Goal: Task Accomplishment & Management: Complete application form

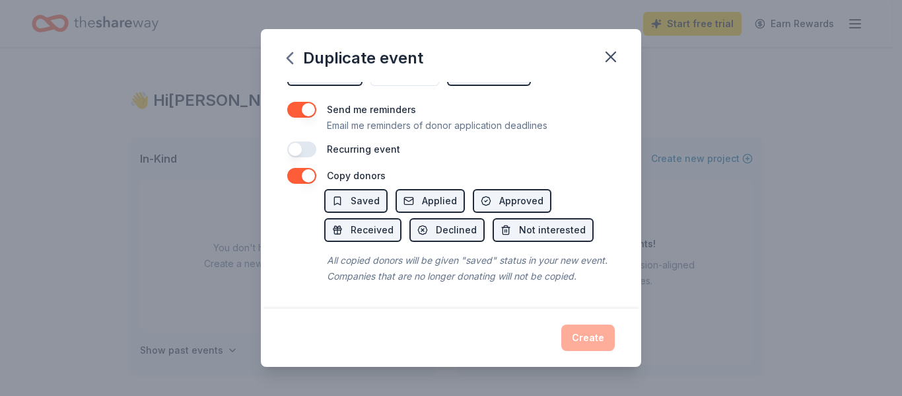
scroll to position [245, 0]
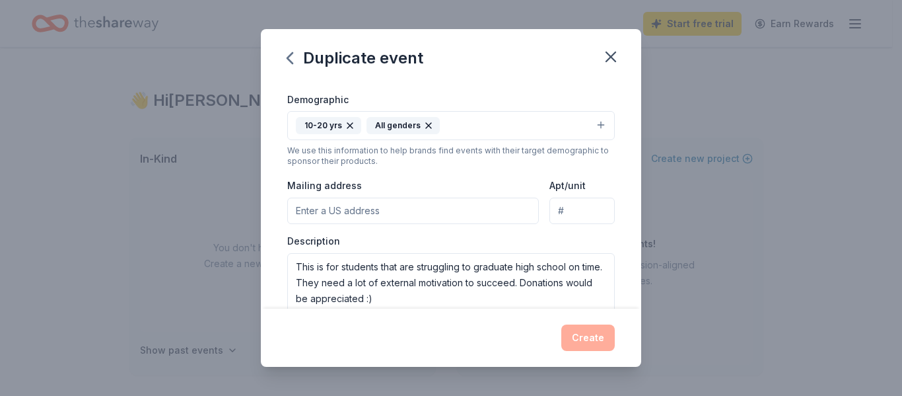
click at [464, 213] on input "Mailing address" at bounding box center [413, 210] width 252 height 26
click at [536, 95] on div "Demographic 10-20 yrs All genders" at bounding box center [451, 116] width 328 height 50
click at [396, 199] on input "Mailing address" at bounding box center [413, 210] width 252 height 26
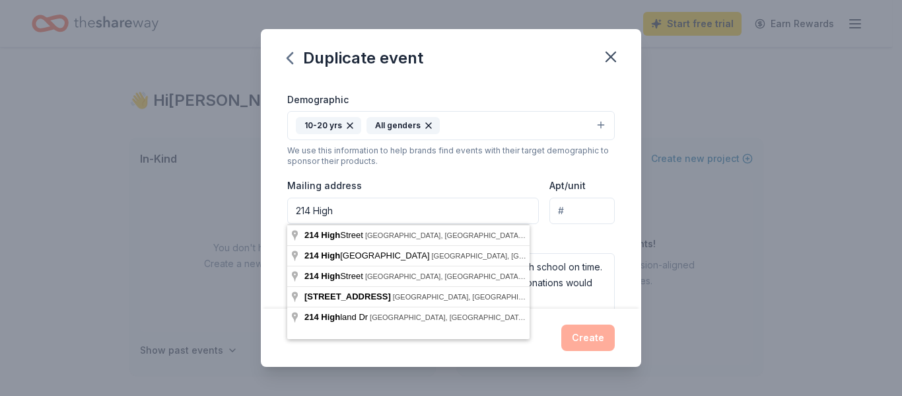
type input "214 High"
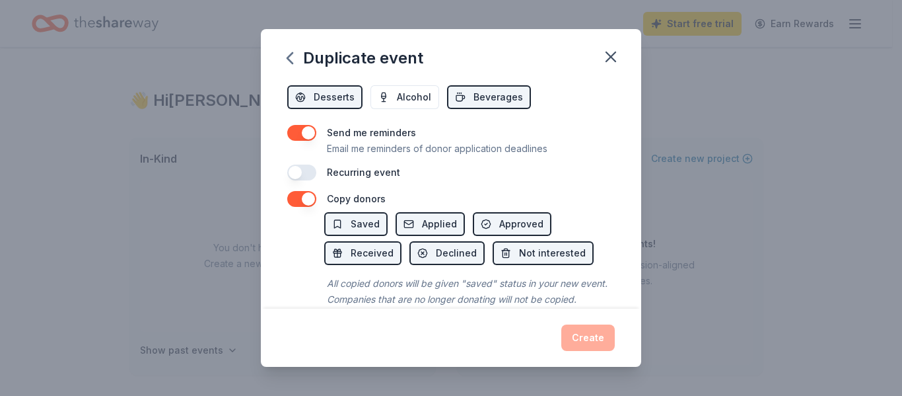
scroll to position [575, 0]
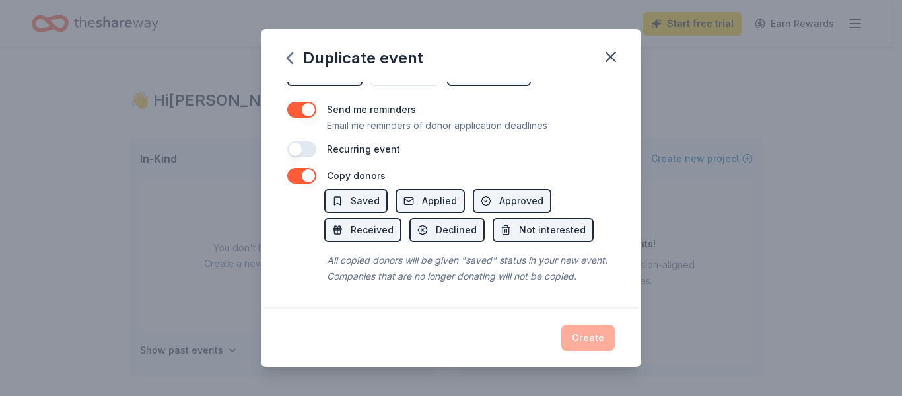
click at [511, 294] on div "Event name * East High PBDA Students Incentives for Positive Attendance and Pro…" at bounding box center [451, 195] width 380 height 226
click at [307, 141] on button "button" at bounding box center [301, 149] width 29 height 16
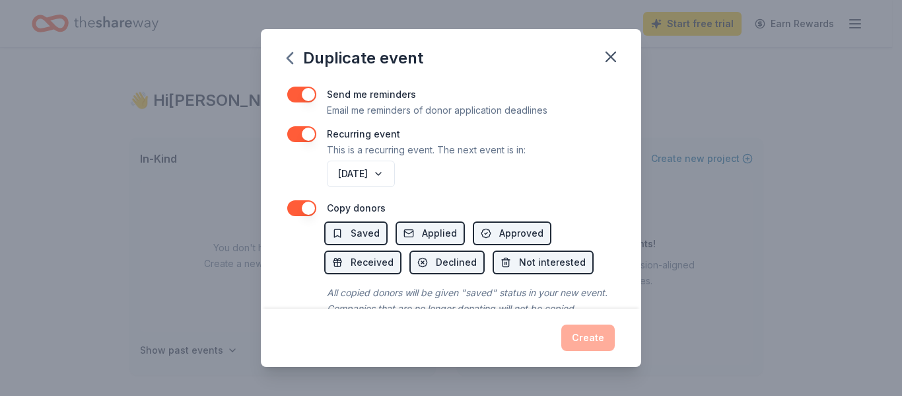
click at [307, 132] on button "button" at bounding box center [301, 134] width 29 height 16
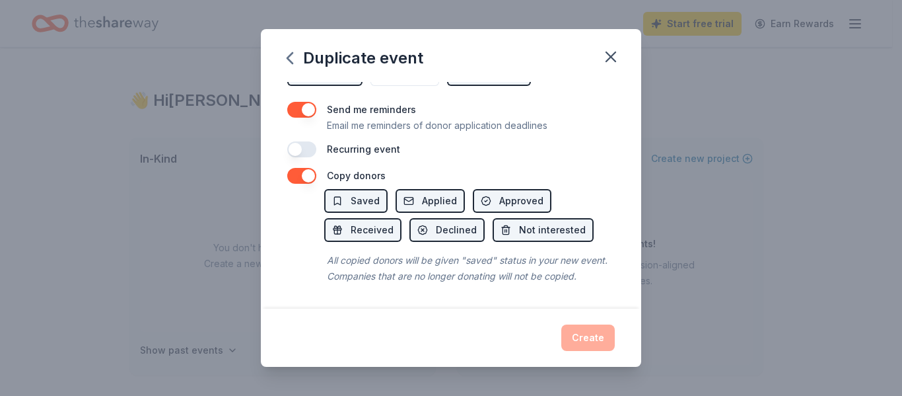
click at [588, 328] on div "Create" at bounding box center [451, 337] width 328 height 26
click at [594, 341] on div "Create" at bounding box center [451, 337] width 328 height 26
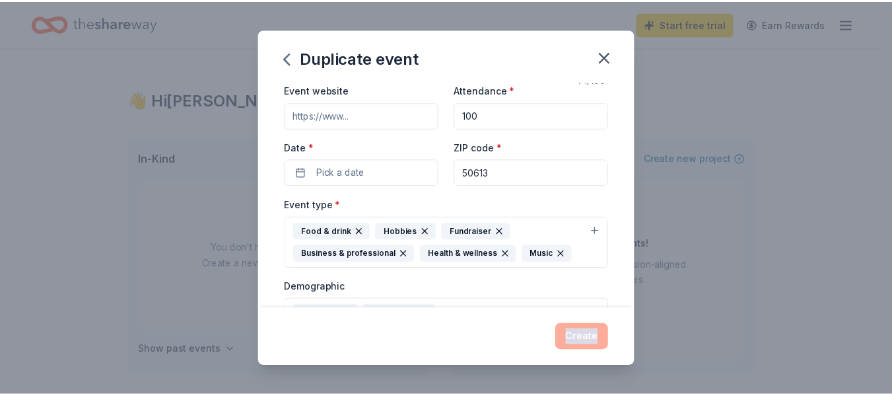
scroll to position [0, 0]
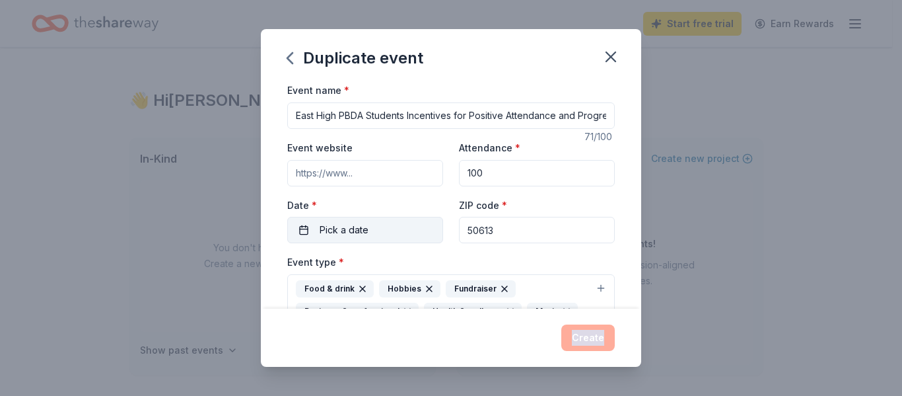
click at [406, 229] on button "Pick a date" at bounding box center [365, 230] width 156 height 26
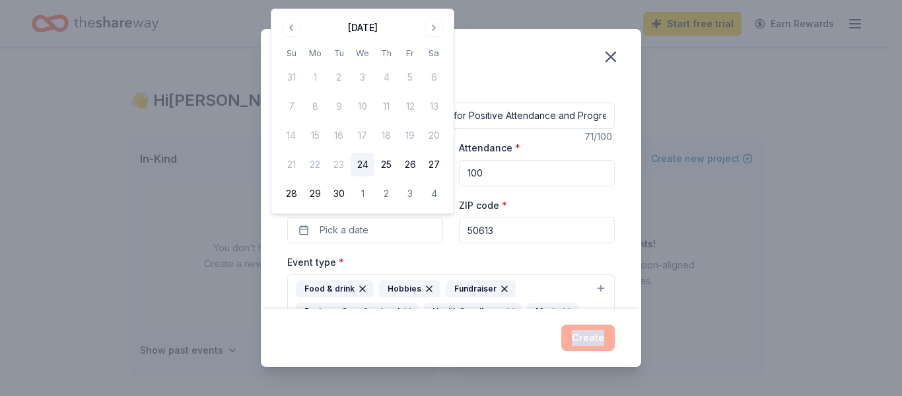
click at [363, 161] on button "24" at bounding box center [363, 165] width 24 height 24
click at [541, 81] on div "Duplicate event" at bounding box center [451, 55] width 380 height 53
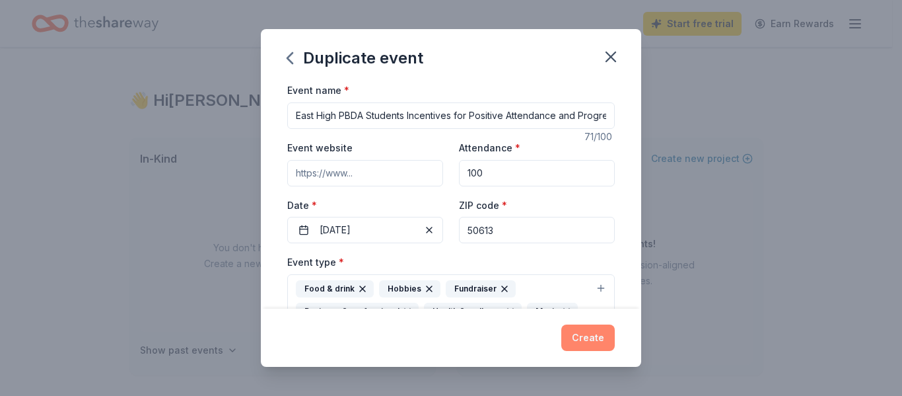
click at [586, 341] on button "Create" at bounding box center [587, 337] width 53 height 26
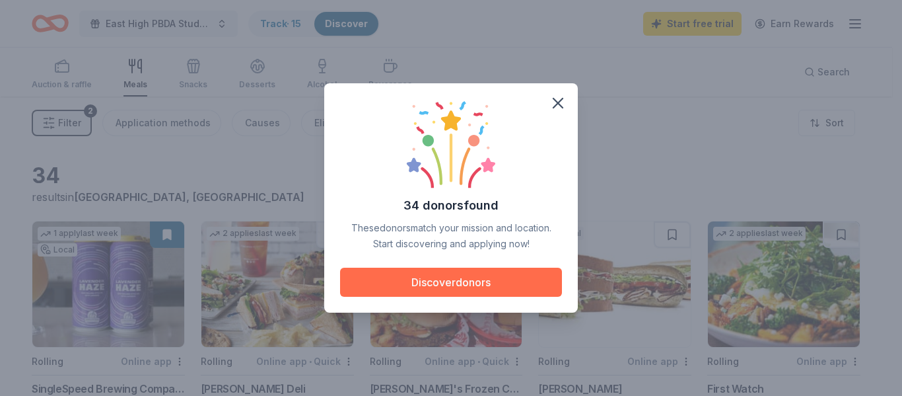
click at [499, 285] on button "Discover donors" at bounding box center [451, 281] width 222 height 29
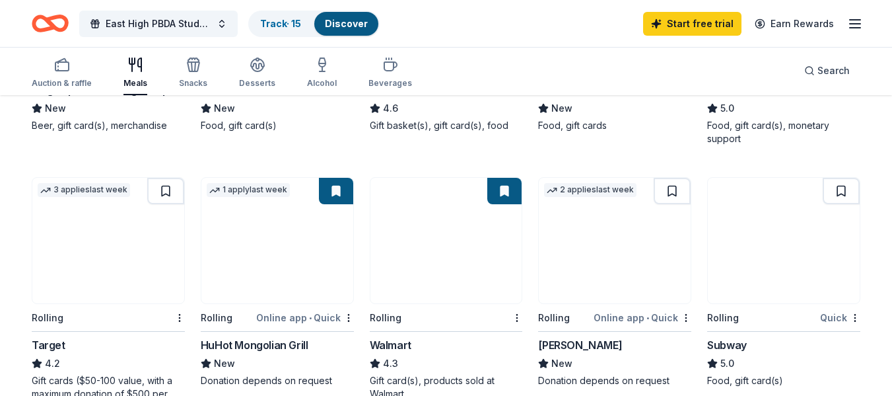
scroll to position [330, 0]
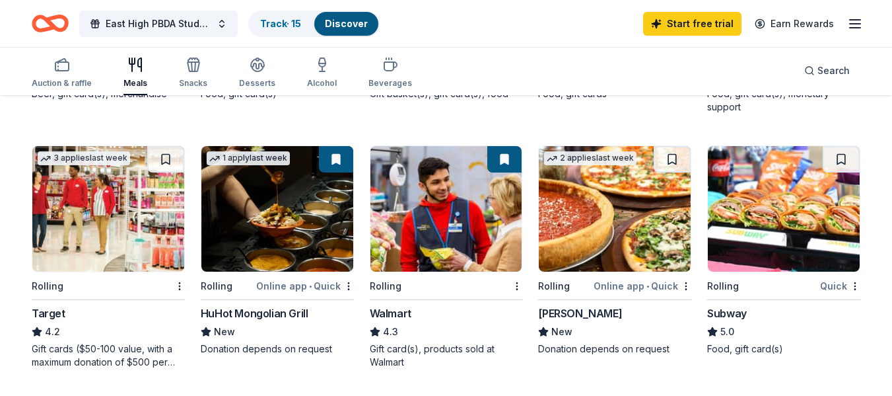
drag, startPoint x: 837, startPoint y: 158, endPoint x: 839, endPoint y: 166, distance: 8.4
click at [837, 158] on button at bounding box center [841, 159] width 37 height 26
click at [738, 287] on div "Rolling" at bounding box center [762, 285] width 110 height 17
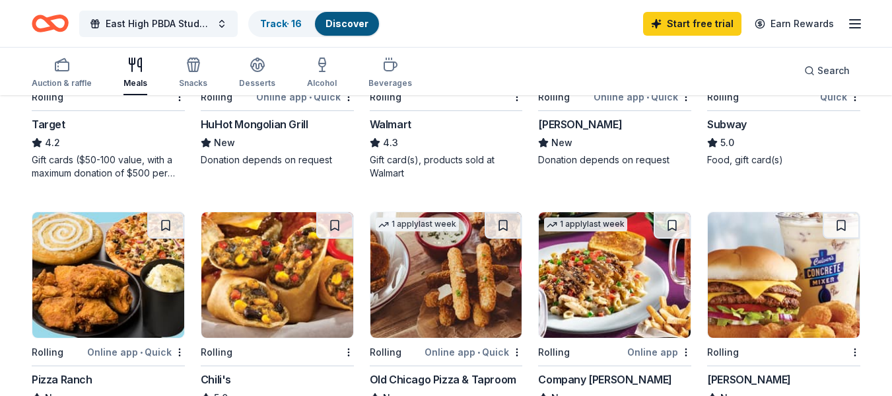
scroll to position [550, 0]
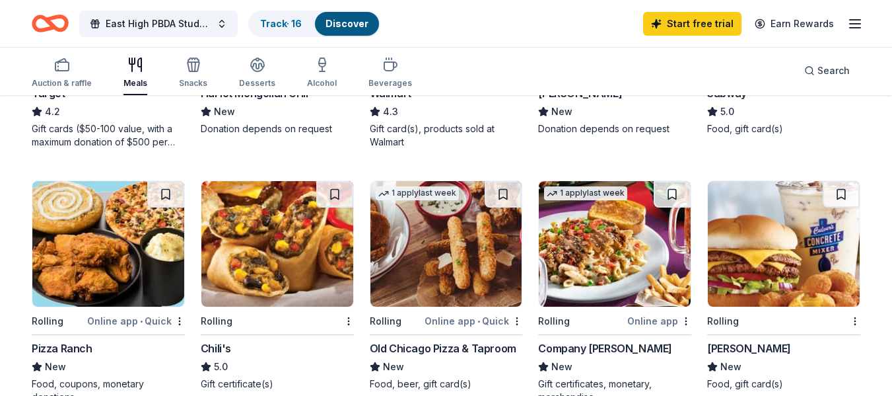
click at [732, 331] on div "Rolling Culver's New Food, gift card(s)" at bounding box center [783, 285] width 153 height 210
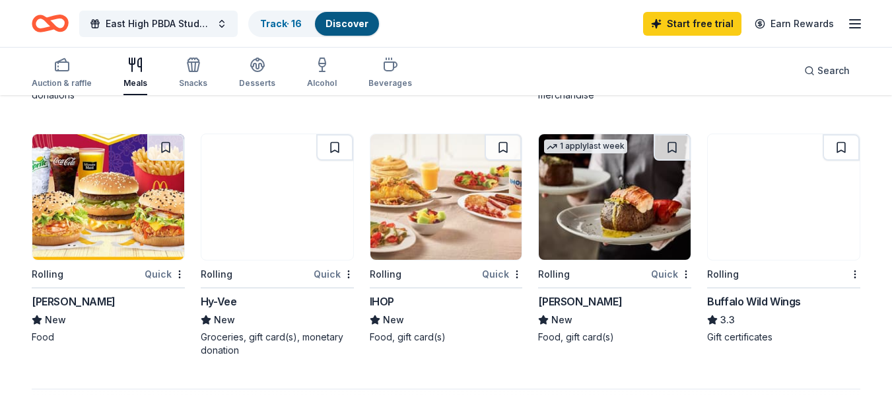
scroll to position [880, 0]
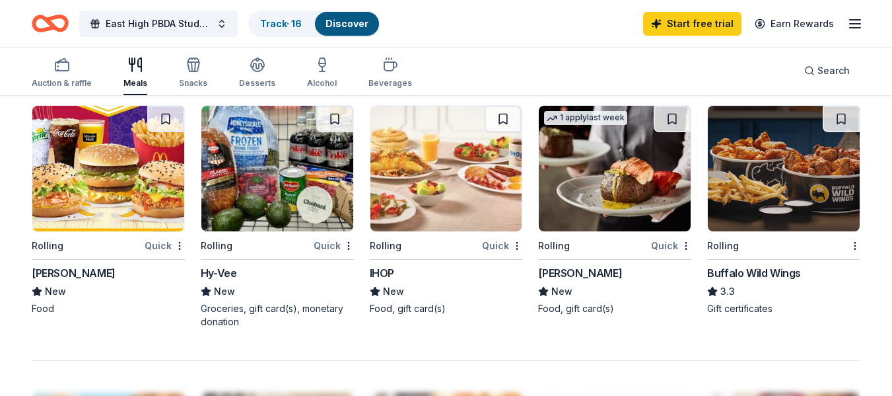
click at [792, 258] on div "Rolling Buffalo Wild Wings 3.3 Gift certificates" at bounding box center [783, 210] width 153 height 210
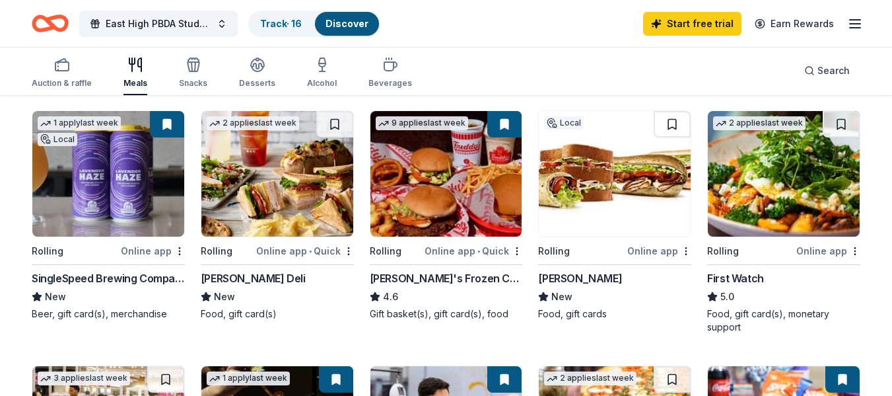
scroll to position [0, 0]
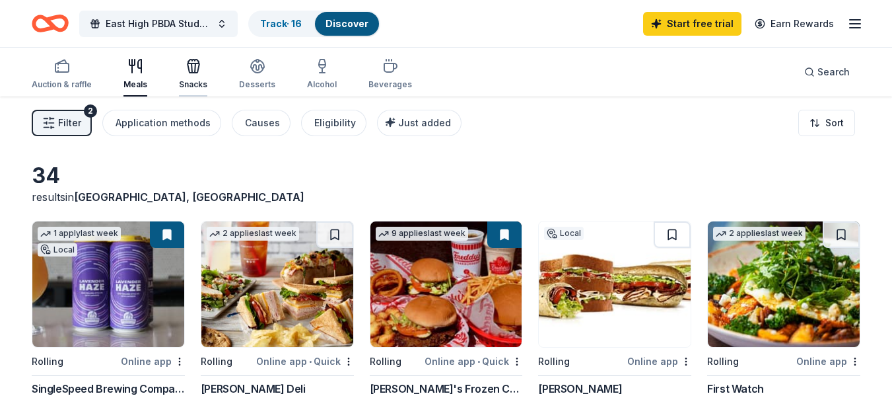
click at [185, 76] on div "Snacks" at bounding box center [193, 74] width 28 height 32
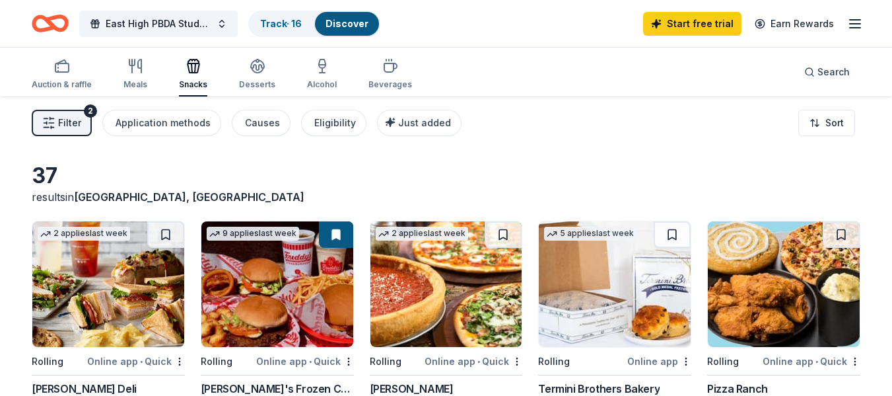
click at [296, 295] on img at bounding box center [277, 283] width 152 height 125
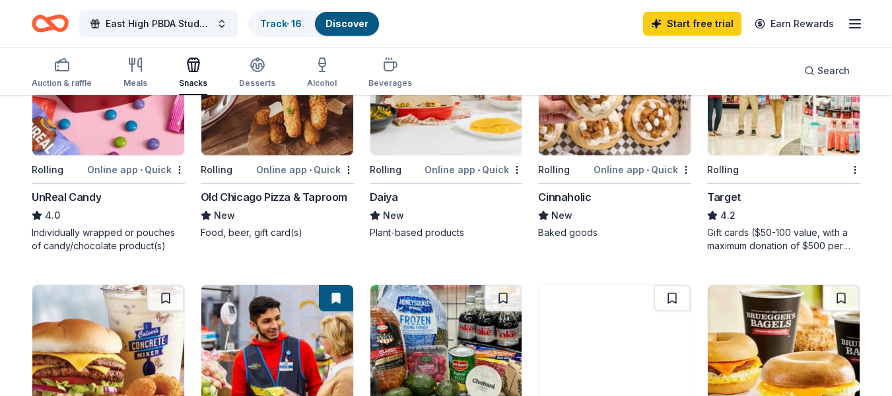
scroll to position [440, 0]
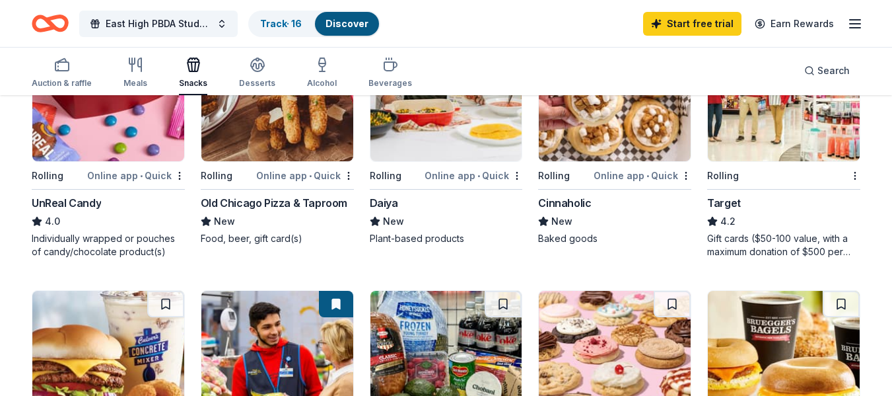
click at [610, 329] on img at bounding box center [615, 353] width 152 height 125
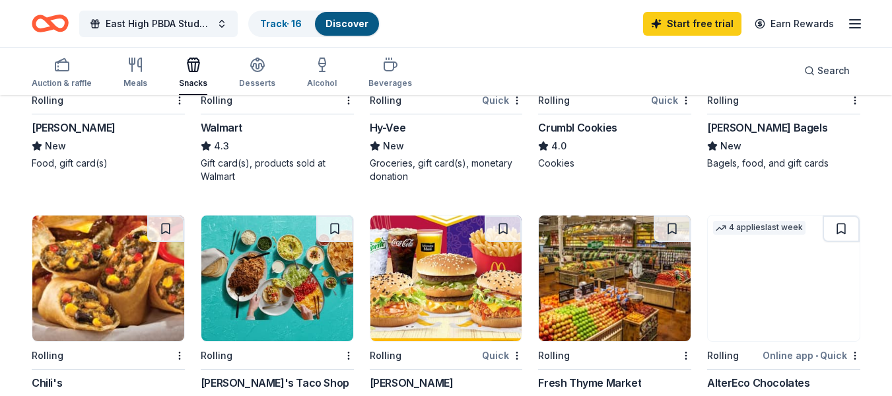
scroll to position [880, 0]
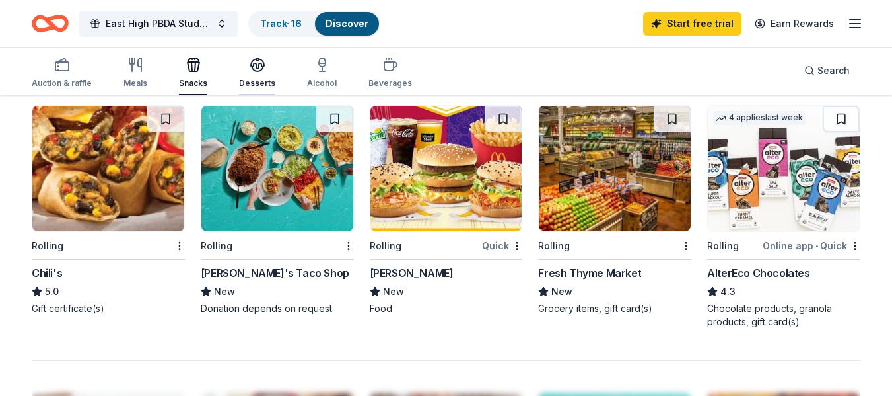
click at [262, 75] on div "Desserts" at bounding box center [257, 73] width 36 height 32
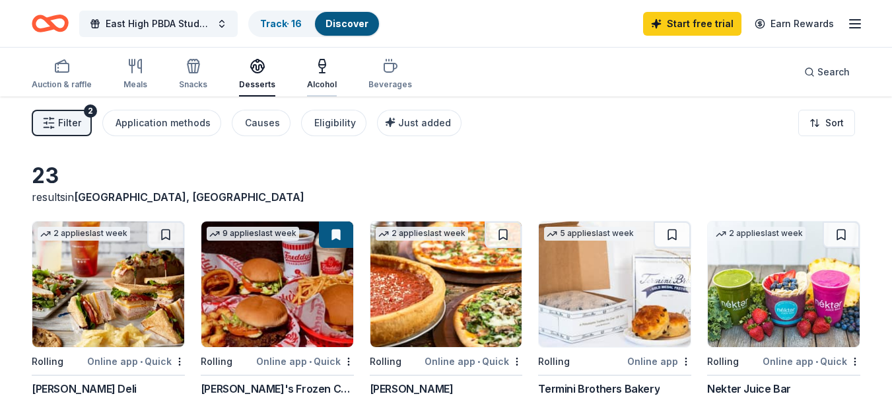
click at [325, 67] on icon "button" at bounding box center [322, 66] width 16 height 16
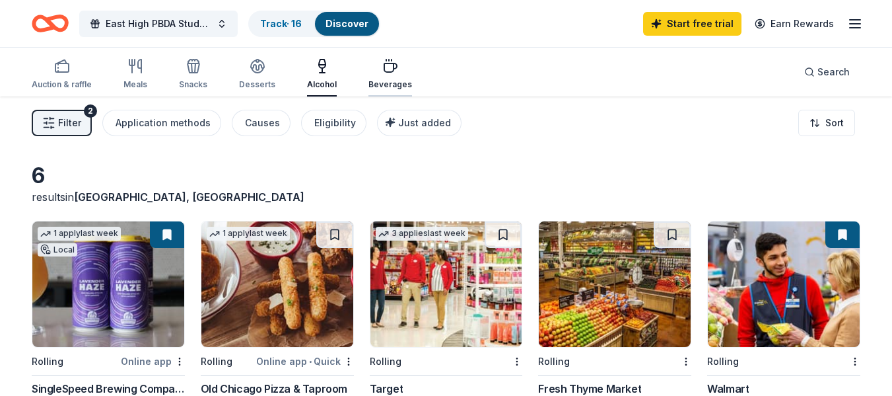
click at [390, 73] on icon "button" at bounding box center [390, 66] width 16 height 16
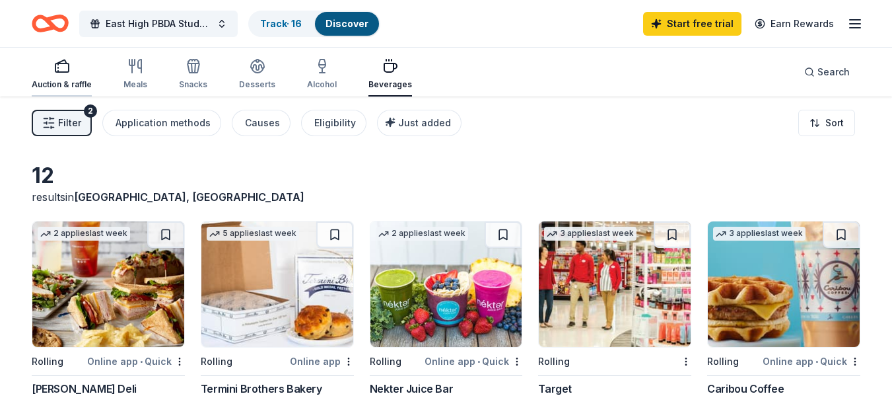
click at [71, 76] on div "Auction & raffle" at bounding box center [62, 74] width 60 height 32
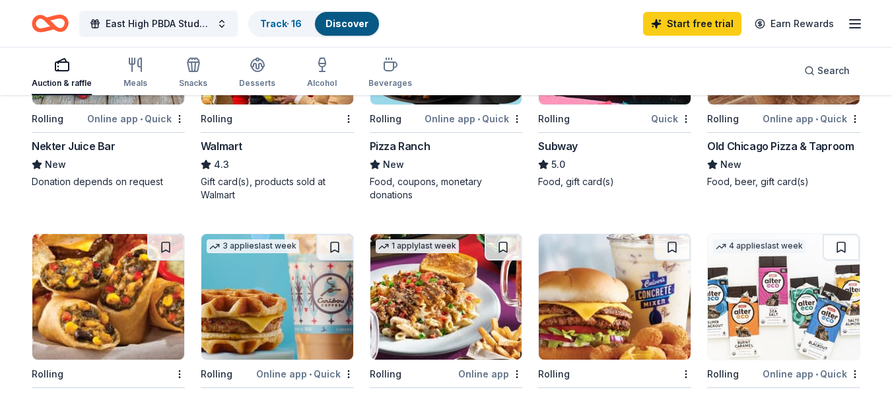
scroll to position [880, 0]
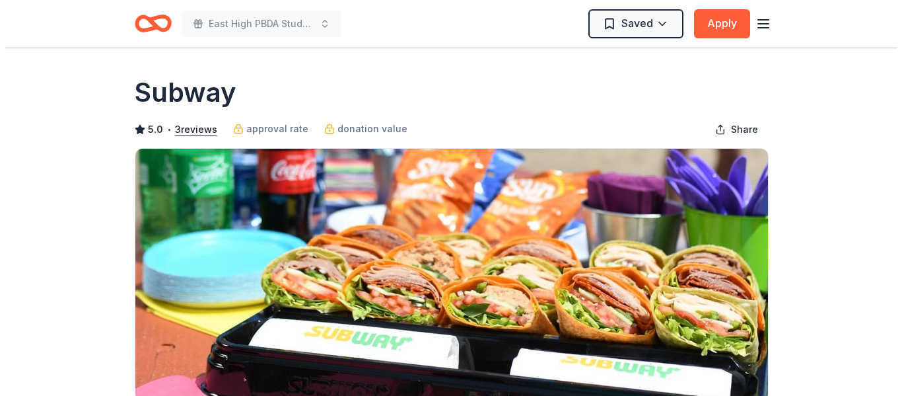
scroll to position [220, 0]
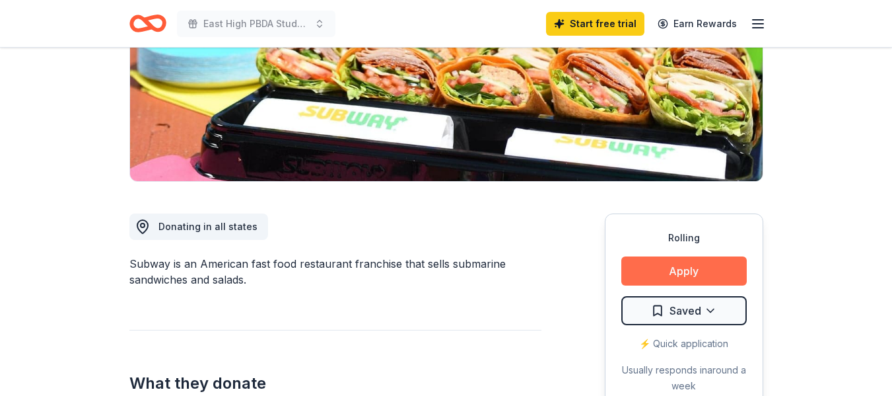
click at [688, 267] on button "Apply" at bounding box center [683, 270] width 125 height 29
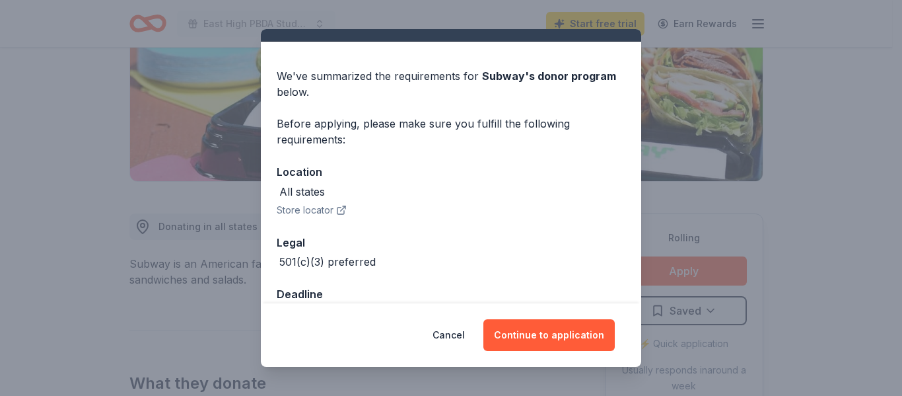
scroll to position [62, 0]
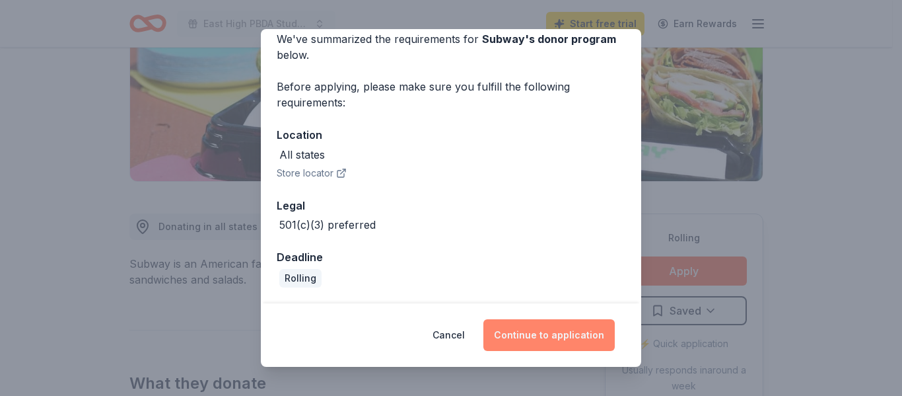
click at [553, 336] on button "Continue to application" at bounding box center [548, 335] width 131 height 32
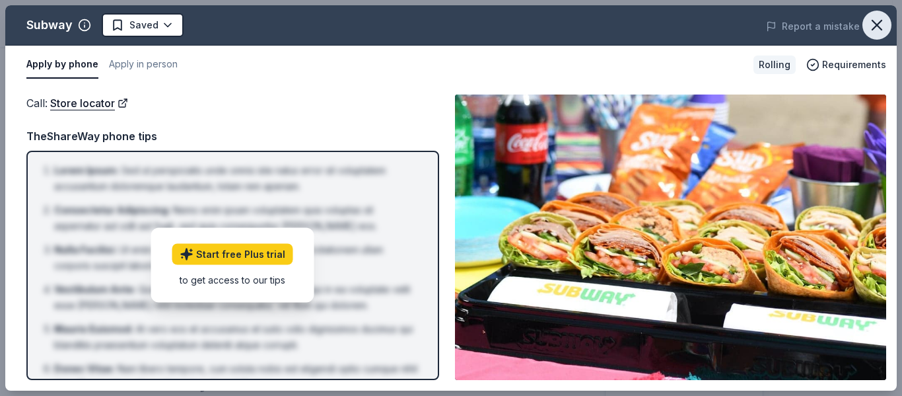
click at [883, 24] on icon "button" at bounding box center [877, 25] width 18 height 18
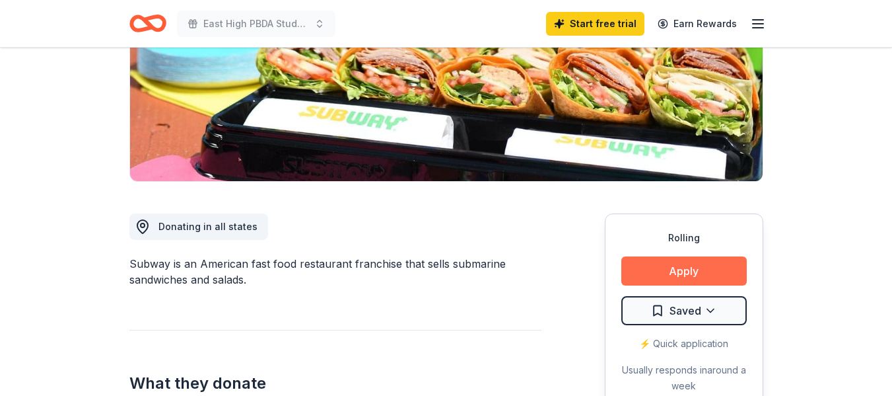
click at [711, 263] on button "Apply" at bounding box center [683, 270] width 125 height 29
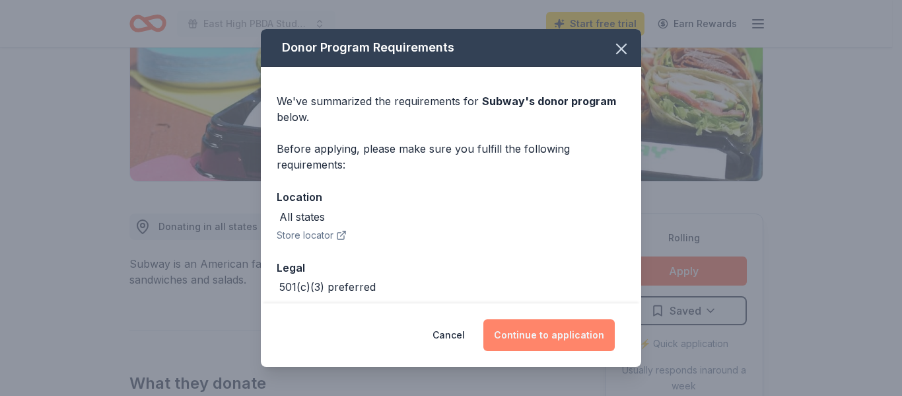
click at [519, 335] on button "Continue to application" at bounding box center [548, 335] width 131 height 32
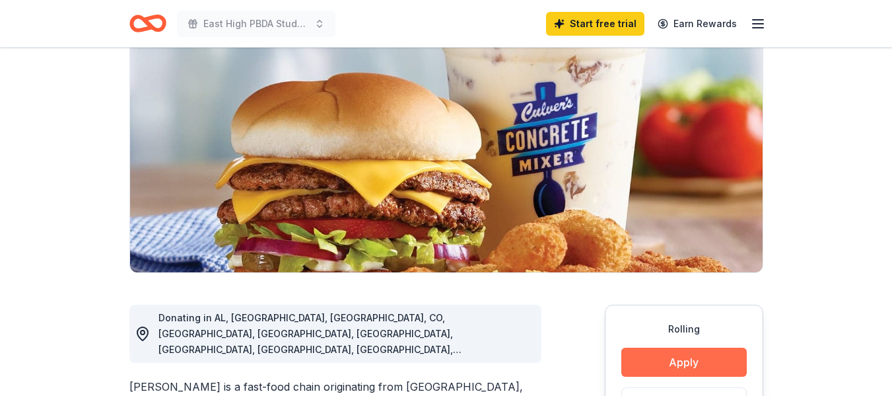
scroll to position [330, 0]
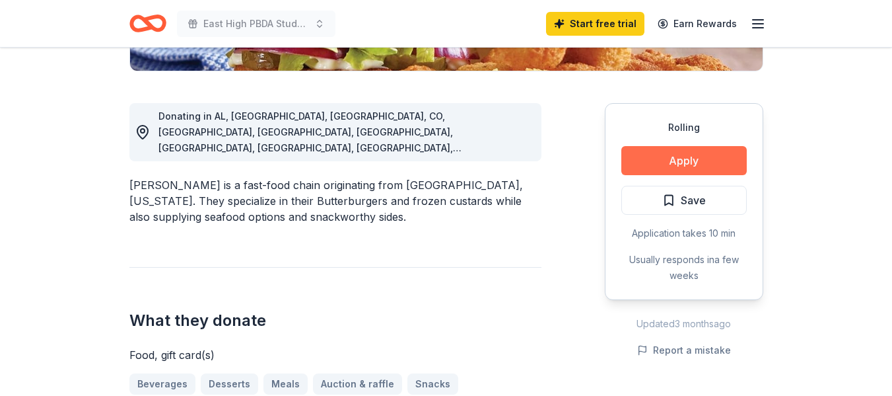
click at [670, 151] on button "Apply" at bounding box center [683, 160] width 125 height 29
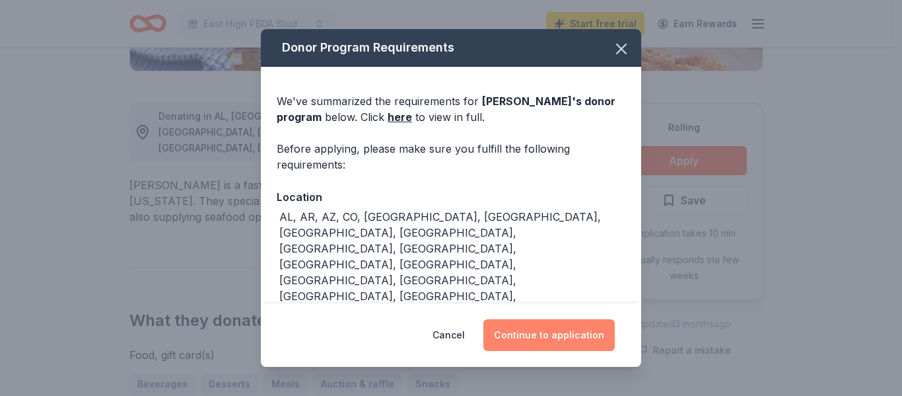
click at [594, 337] on button "Continue to application" at bounding box center [548, 335] width 131 height 32
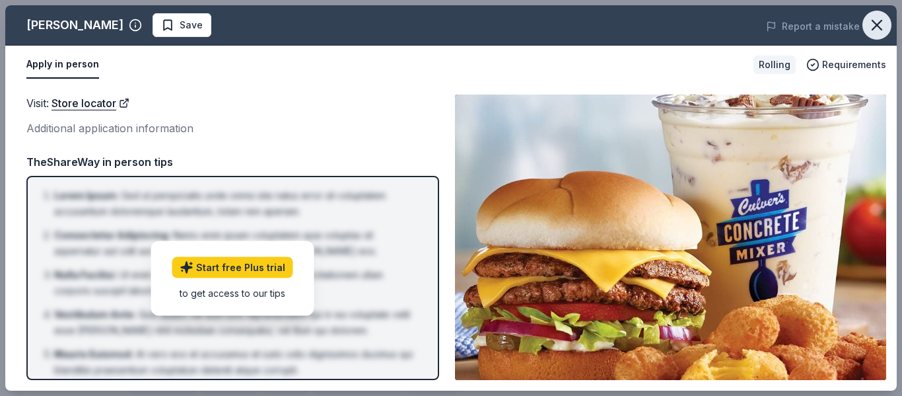
click at [868, 25] on icon "button" at bounding box center [877, 25] width 18 height 18
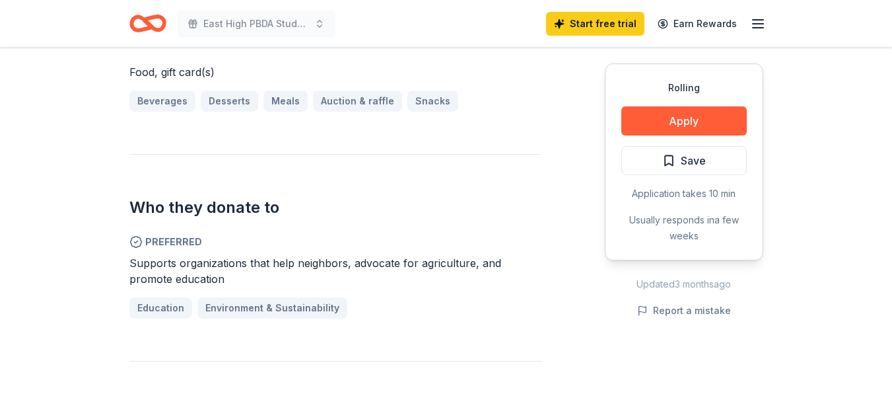
scroll to position [660, 0]
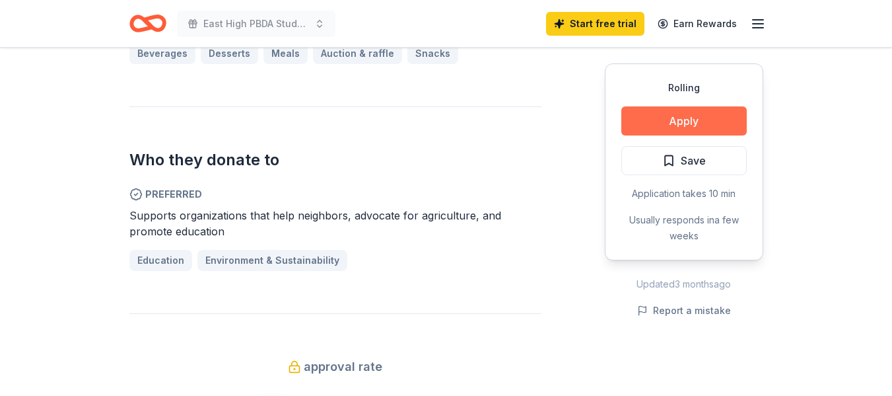
click at [660, 126] on button "Apply" at bounding box center [683, 120] width 125 height 29
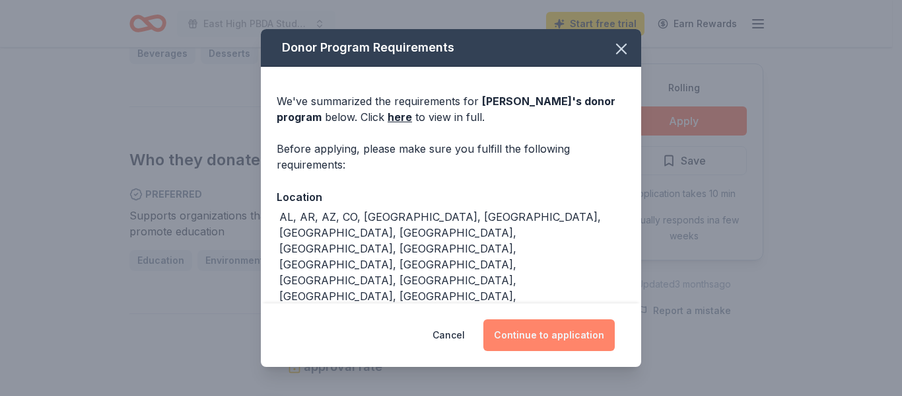
click at [556, 329] on button "Continue to application" at bounding box center [548, 335] width 131 height 32
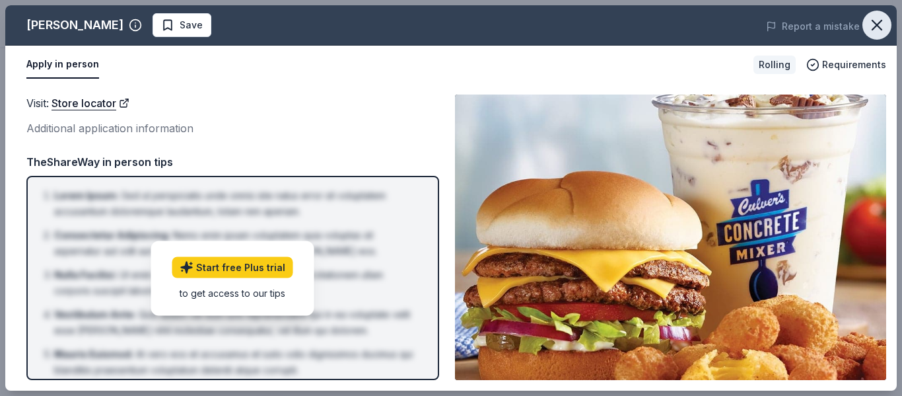
click at [878, 22] on icon "button" at bounding box center [877, 25] width 18 height 18
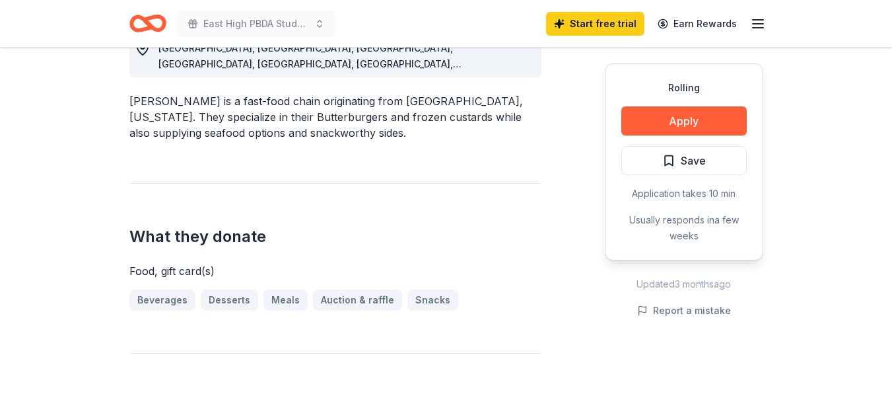
scroll to position [440, 0]
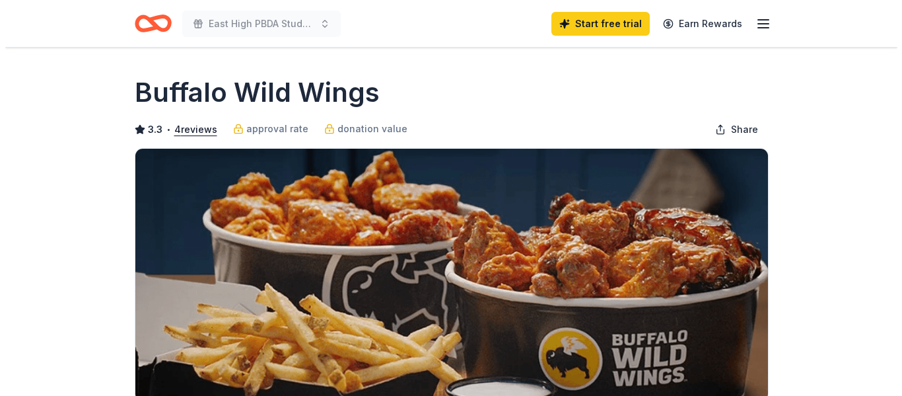
scroll to position [330, 0]
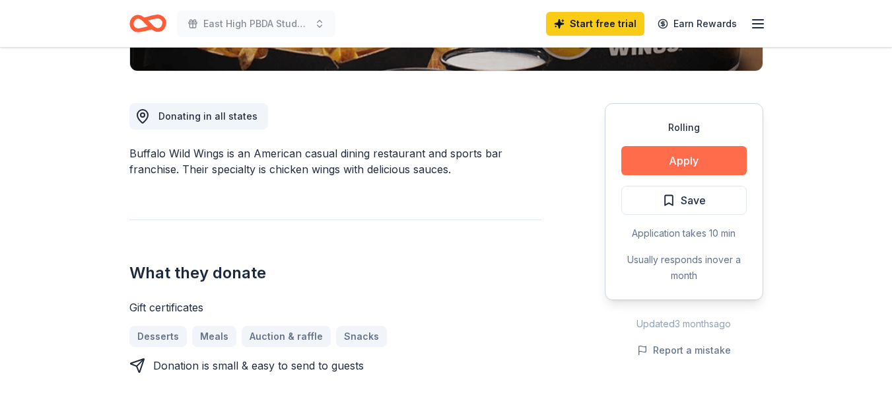
click at [665, 153] on button "Apply" at bounding box center [683, 160] width 125 height 29
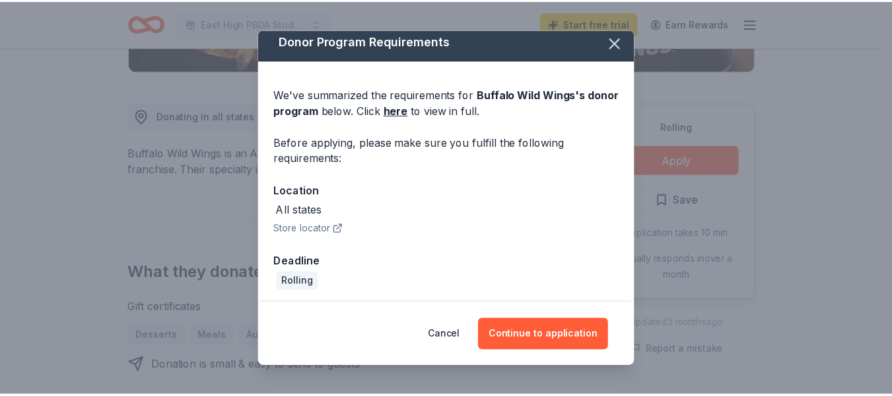
scroll to position [10, 0]
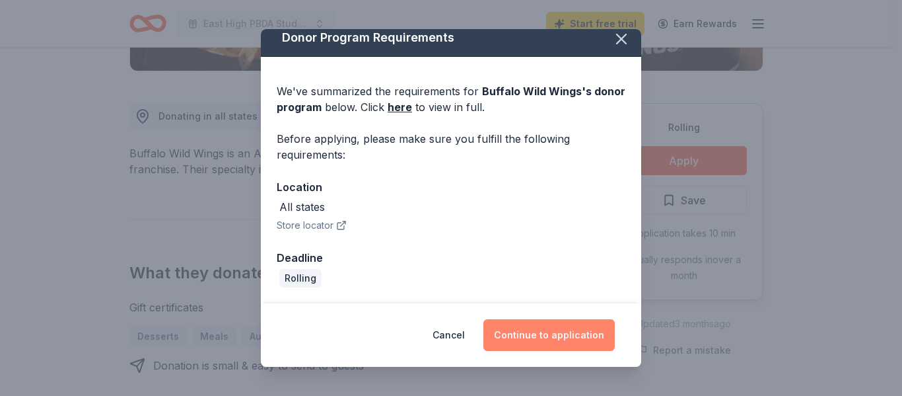
click at [575, 328] on button "Continue to application" at bounding box center [548, 335] width 131 height 32
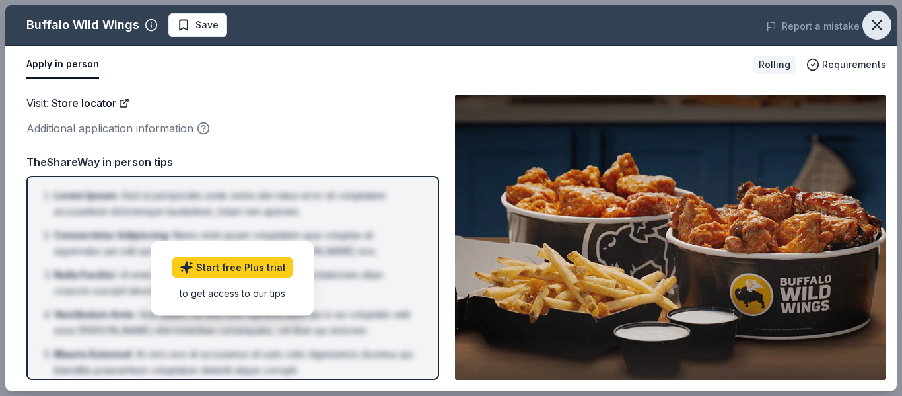
click at [877, 21] on icon "button" at bounding box center [877, 25] width 18 height 18
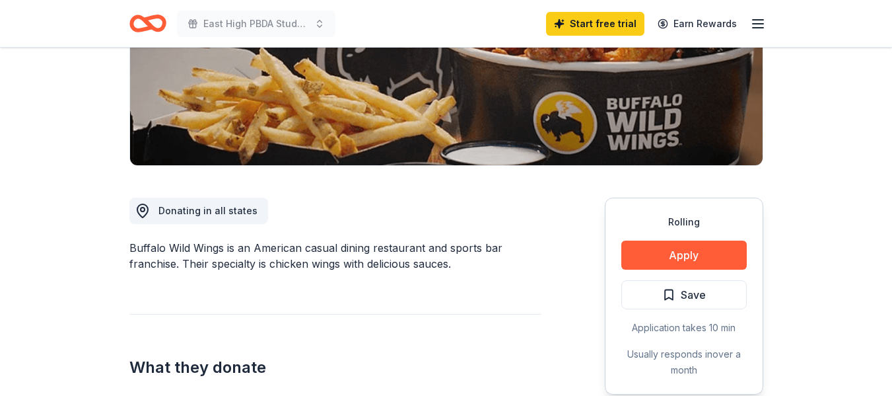
scroll to position [330, 0]
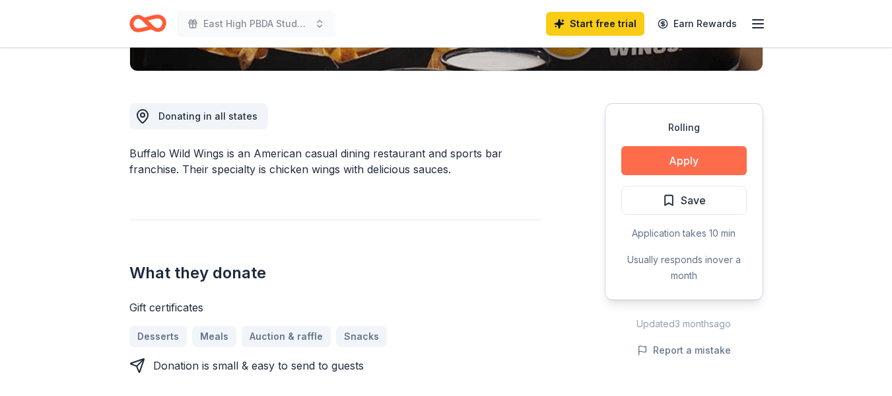
click at [701, 158] on button "Apply" at bounding box center [683, 160] width 125 height 29
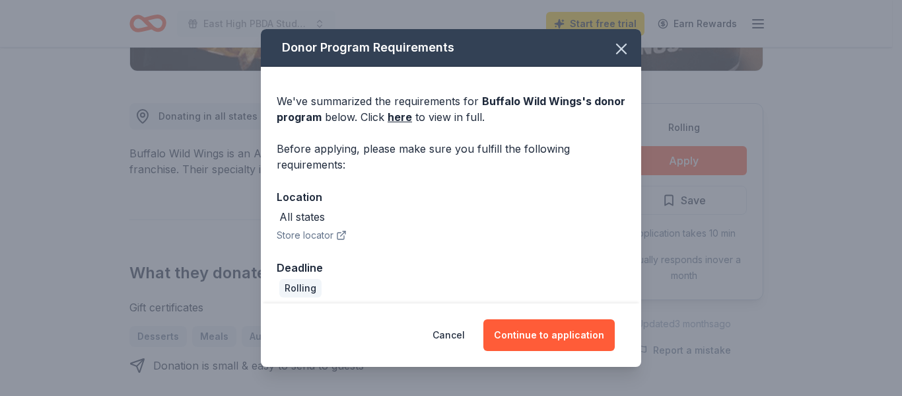
click at [552, 313] on div "Cancel Continue to application" at bounding box center [451, 334] width 380 height 63
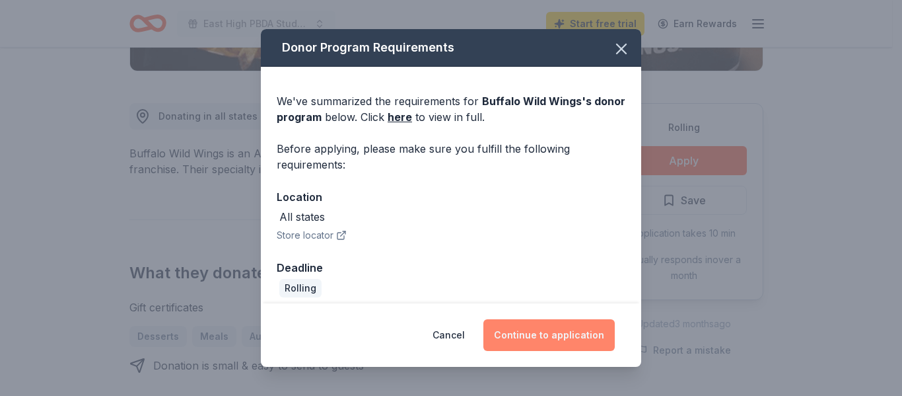
click at [558, 329] on button "Continue to application" at bounding box center [548, 335] width 131 height 32
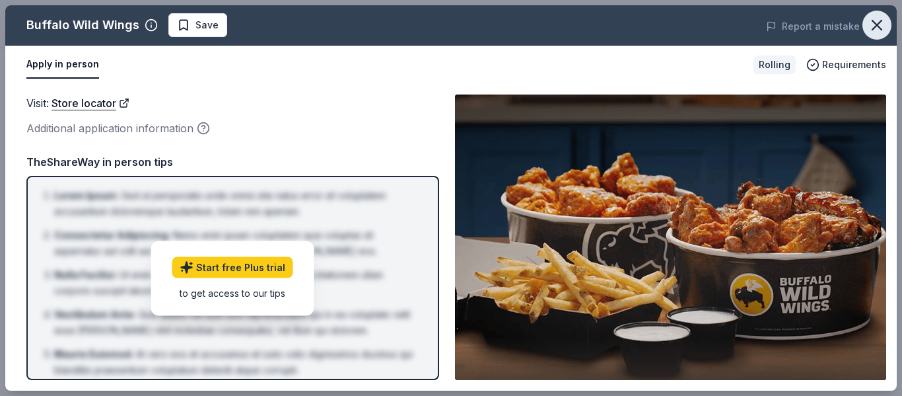
click at [878, 28] on icon "button" at bounding box center [877, 25] width 18 height 18
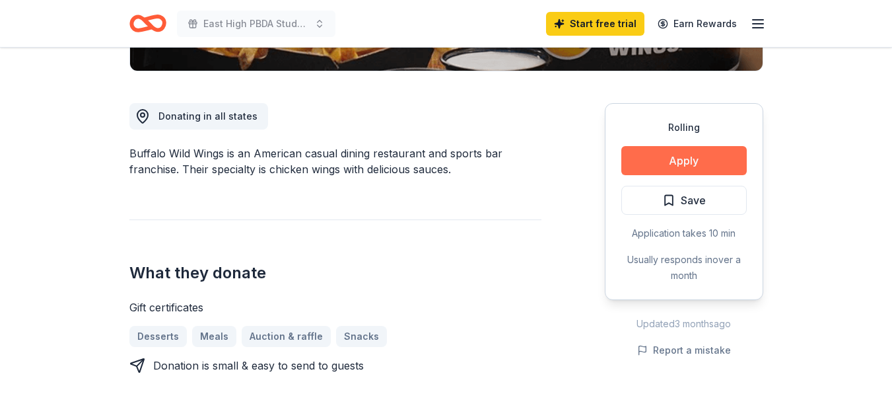
click at [658, 152] on button "Apply" at bounding box center [683, 160] width 125 height 29
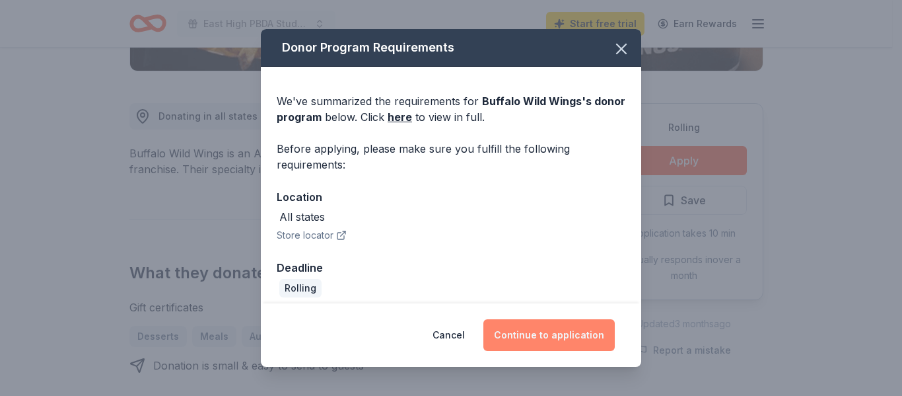
click at [573, 331] on button "Continue to application" at bounding box center [548, 335] width 131 height 32
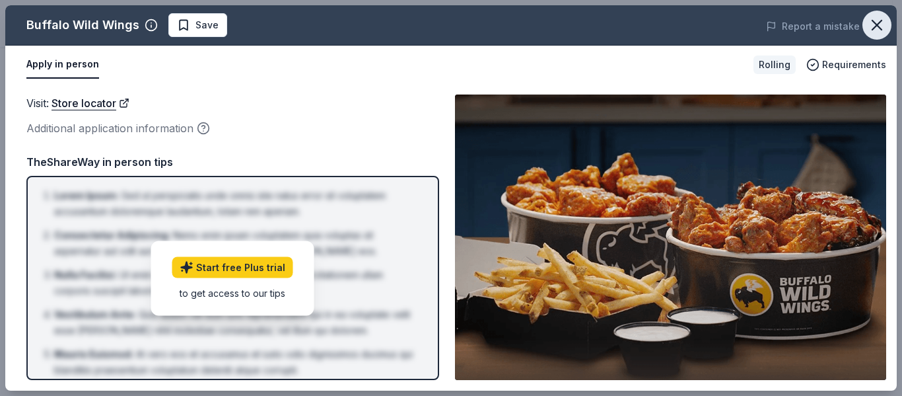
click at [878, 28] on icon "button" at bounding box center [877, 25] width 18 height 18
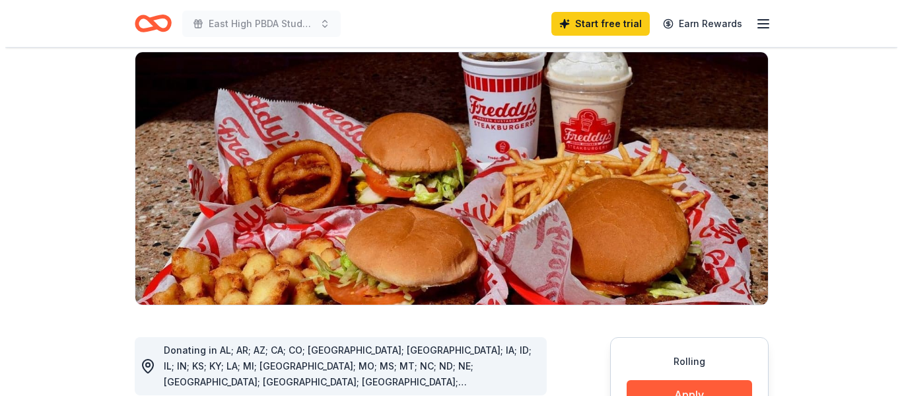
scroll to position [330, 0]
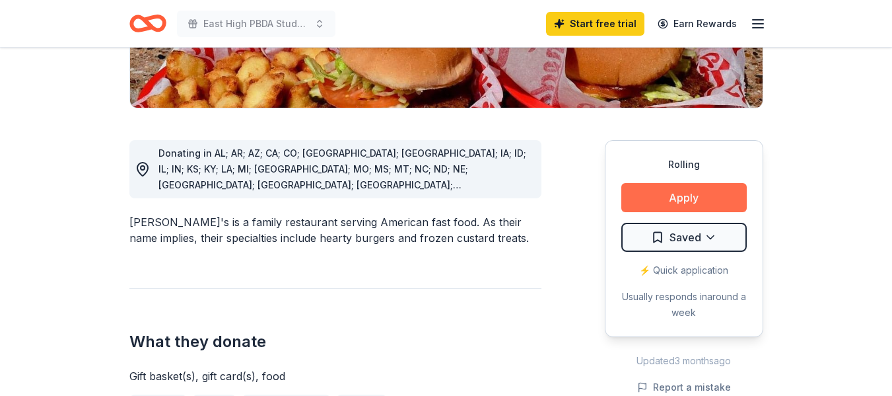
click at [673, 183] on button "Apply" at bounding box center [683, 197] width 125 height 29
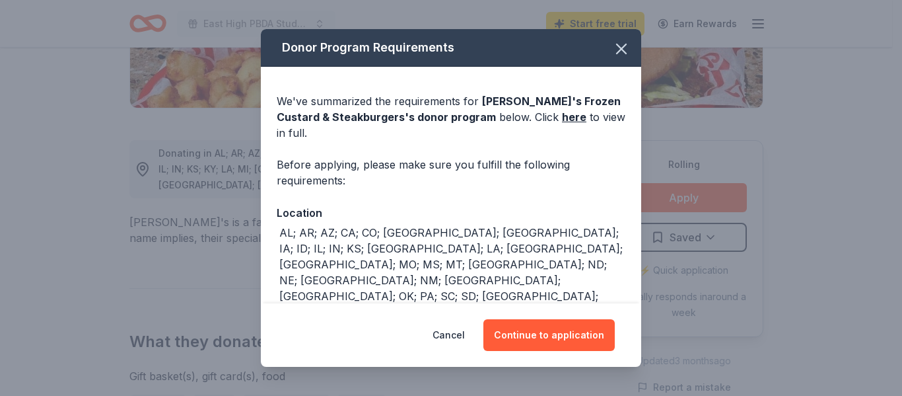
scroll to position [23, 0]
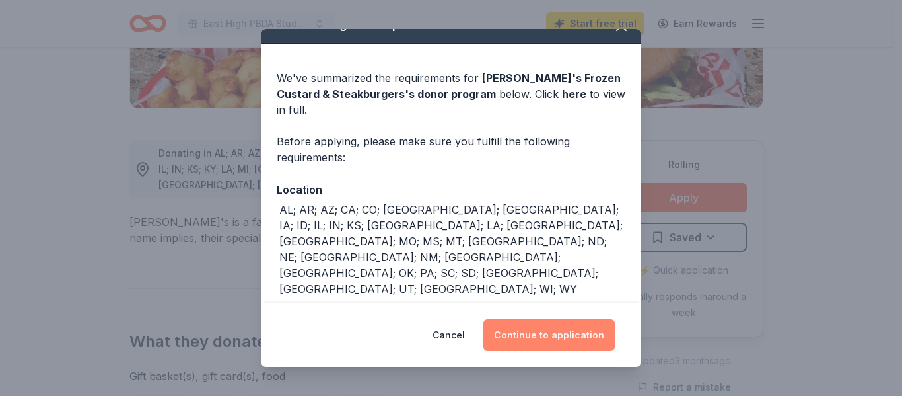
click at [555, 338] on button "Continue to application" at bounding box center [548, 335] width 131 height 32
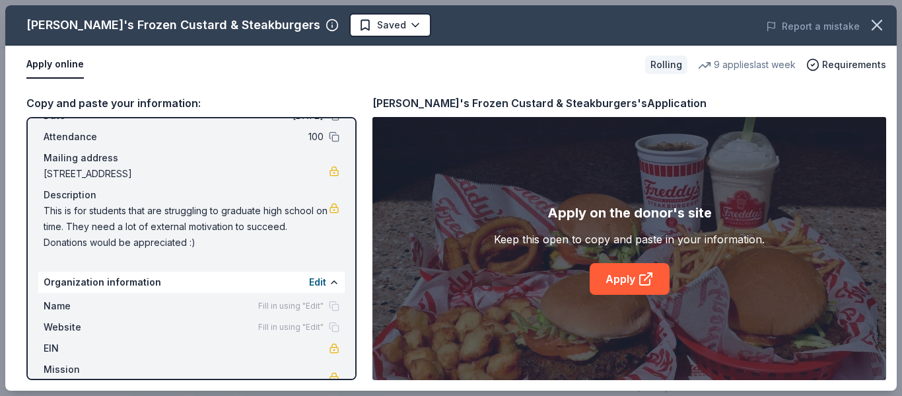
scroll to position [99, 0]
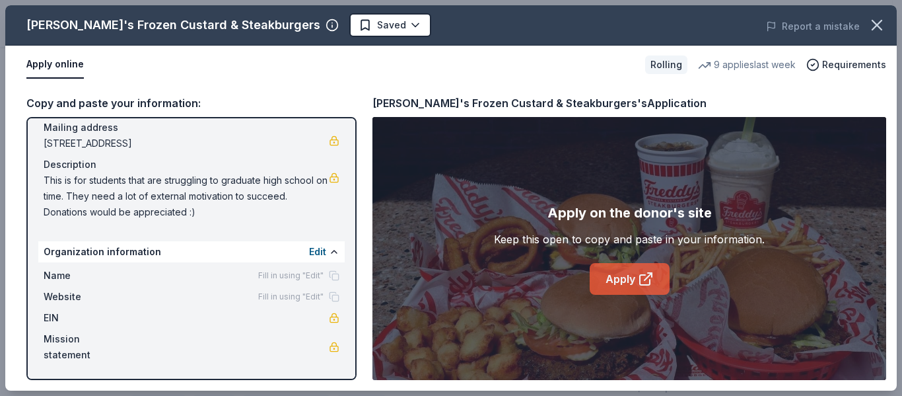
click at [617, 283] on link "Apply" at bounding box center [630, 279] width 80 height 32
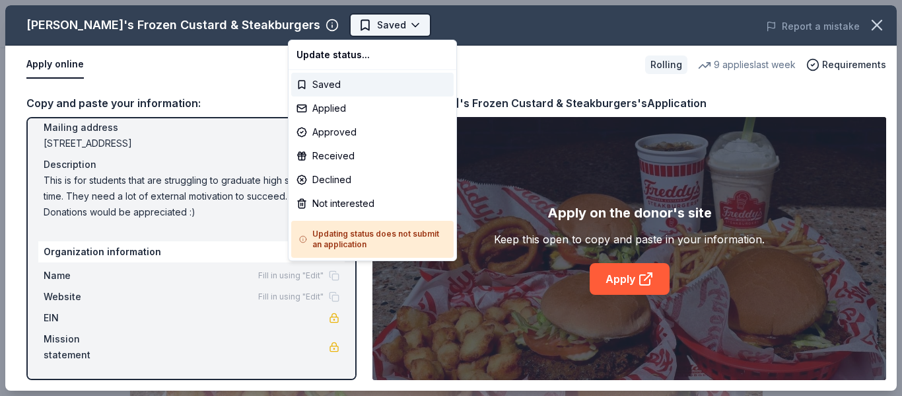
scroll to position [0, 0]
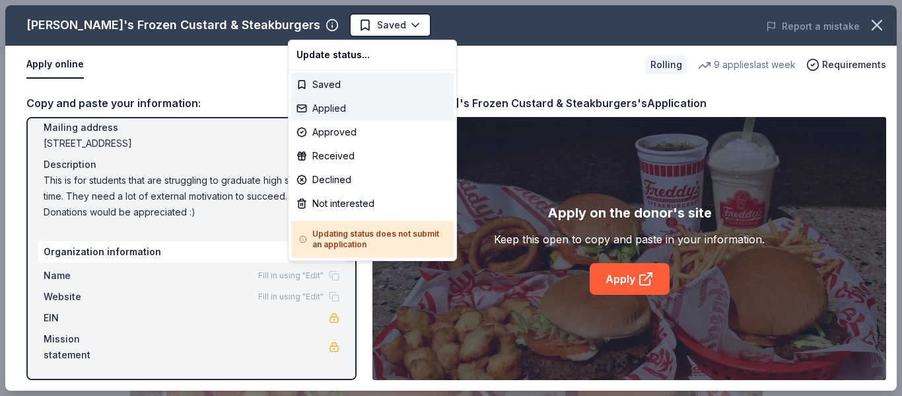
click at [352, 114] on div "Applied" at bounding box center [372, 108] width 162 height 24
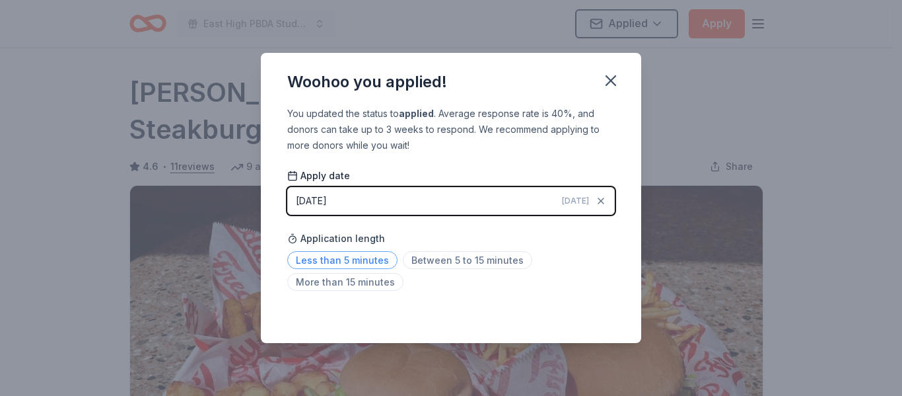
click at [377, 258] on span "Less than 5 minutes" at bounding box center [342, 260] width 110 height 18
click at [613, 85] on icon "button" at bounding box center [611, 80] width 18 height 18
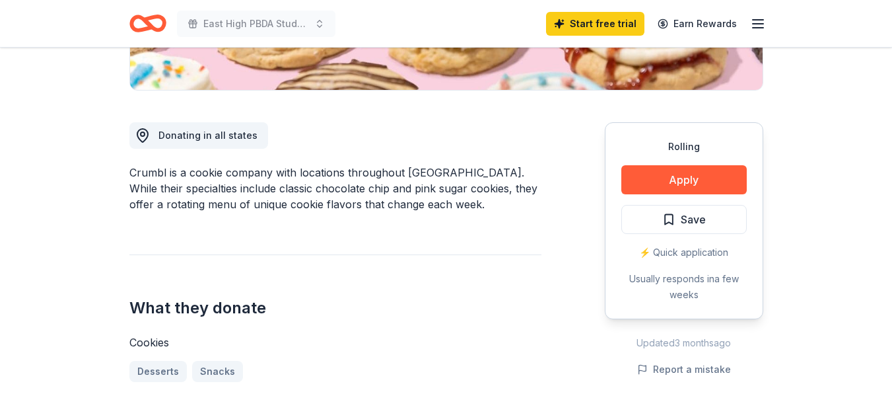
scroll to position [330, 0]
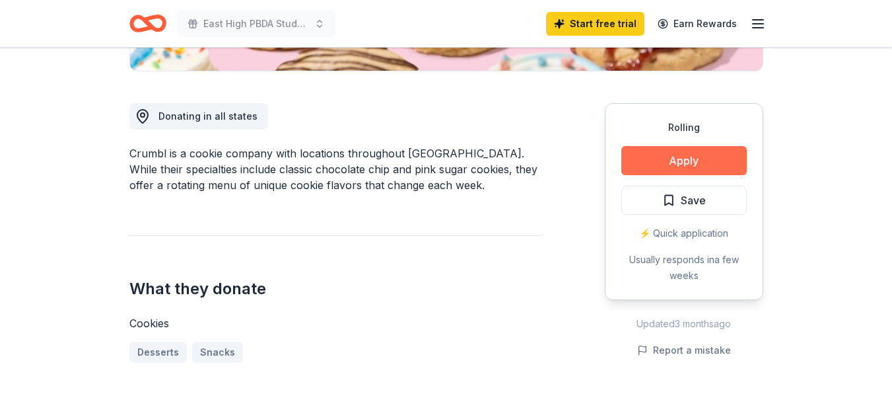
click at [701, 165] on button "Apply" at bounding box center [683, 160] width 125 height 29
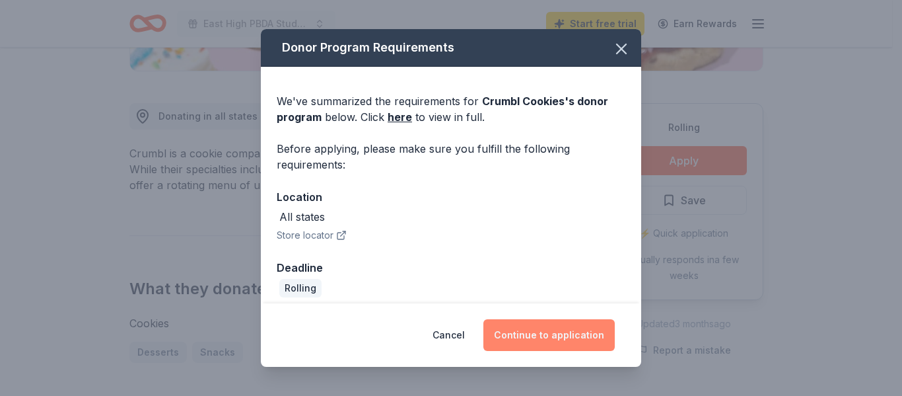
click at [582, 335] on button "Continue to application" at bounding box center [548, 335] width 131 height 32
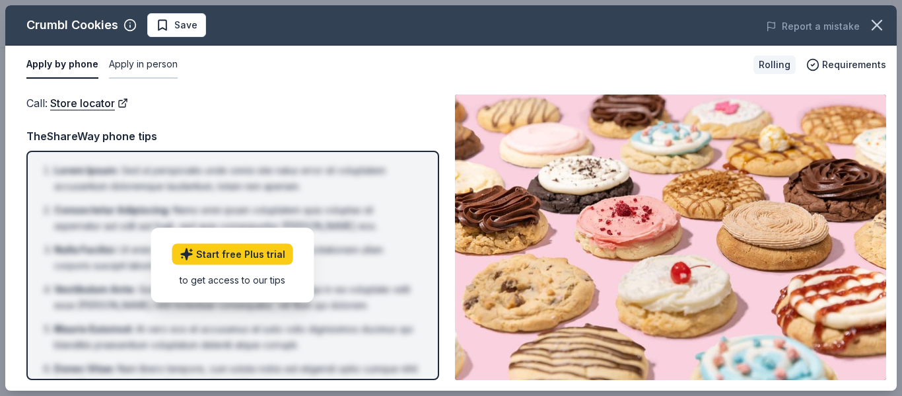
click at [160, 67] on button "Apply in person" at bounding box center [143, 65] width 69 height 28
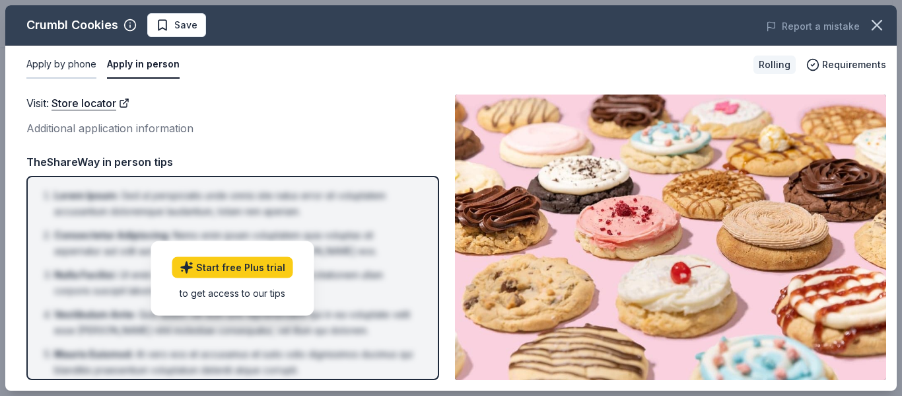
click at [62, 67] on button "Apply by phone" at bounding box center [61, 65] width 70 height 28
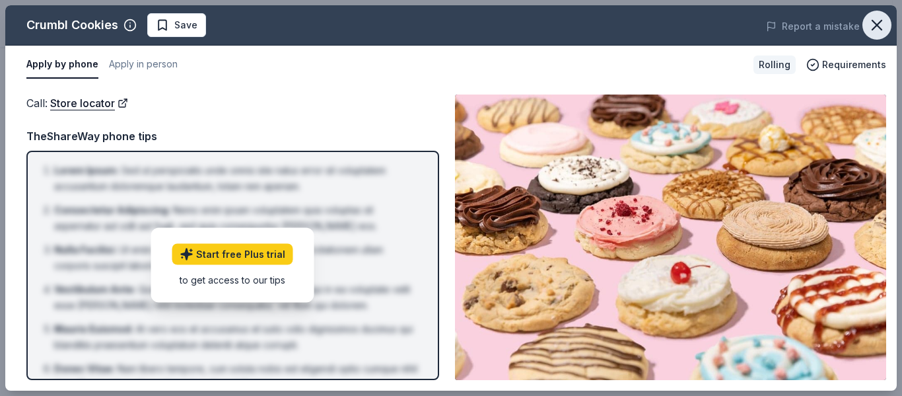
click at [874, 26] on icon "button" at bounding box center [877, 25] width 18 height 18
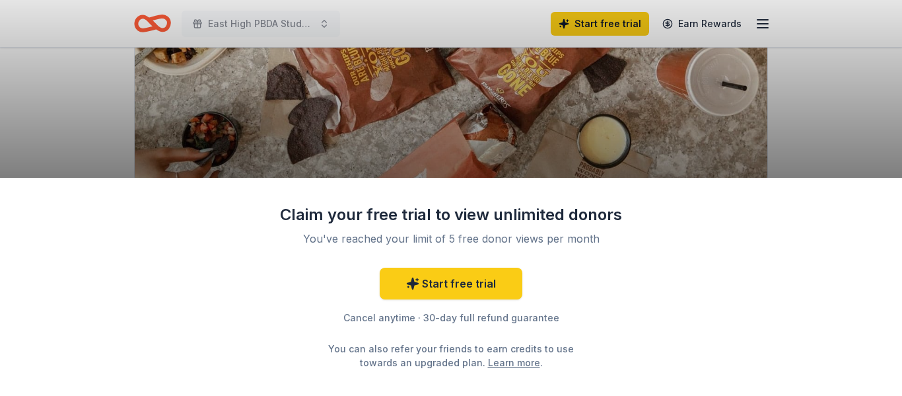
scroll to position [220, 0]
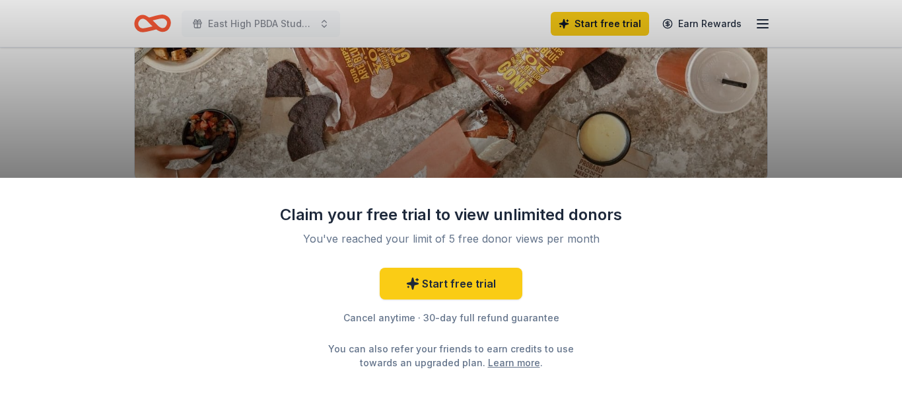
click at [575, 140] on div "Claim your free trial to view unlimited donors You've reached your limit of 5 f…" at bounding box center [451, 198] width 902 height 396
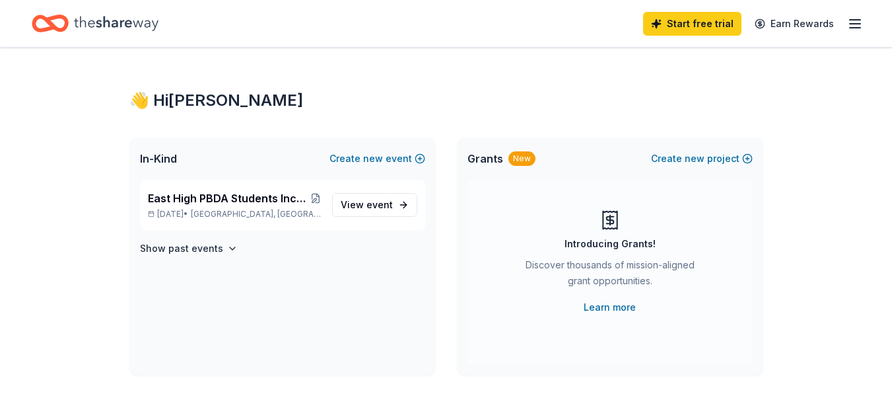
click at [854, 24] on line "button" at bounding box center [855, 24] width 11 height 0
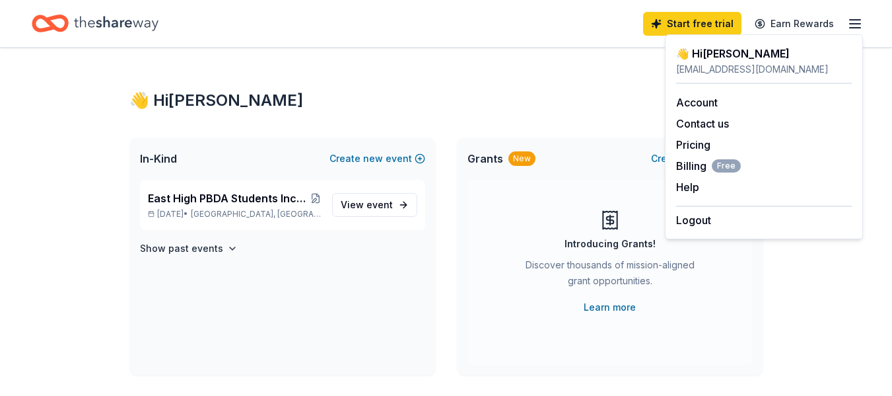
click at [716, 221] on div "Logout" at bounding box center [764, 216] width 176 height 22
click at [688, 220] on button "Logout" at bounding box center [693, 220] width 35 height 16
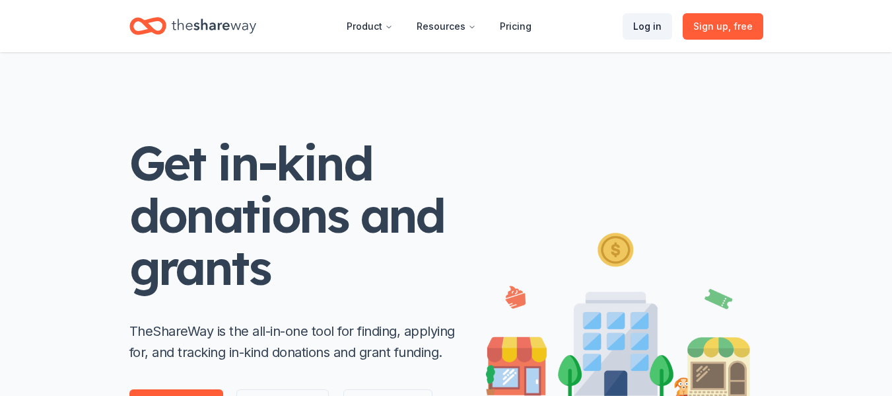
click at [652, 20] on link "Log in" at bounding box center [648, 26] width 50 height 26
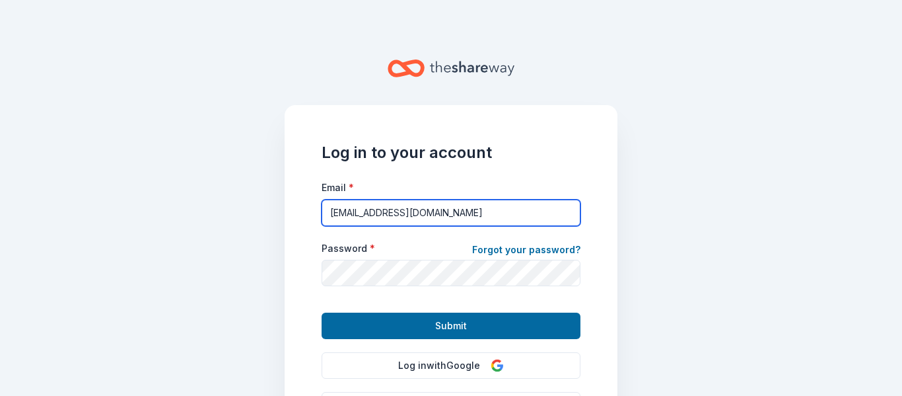
click at [407, 204] on input "[EMAIL_ADDRESS][DOMAIN_NAME]" at bounding box center [451, 212] width 259 height 26
click at [452, 223] on input "[EMAIL_ADDRESS][DOMAIN_NAME]" at bounding box center [451, 212] width 259 height 26
type input "[EMAIL_ADDRESS][DOMAIN_NAME]"
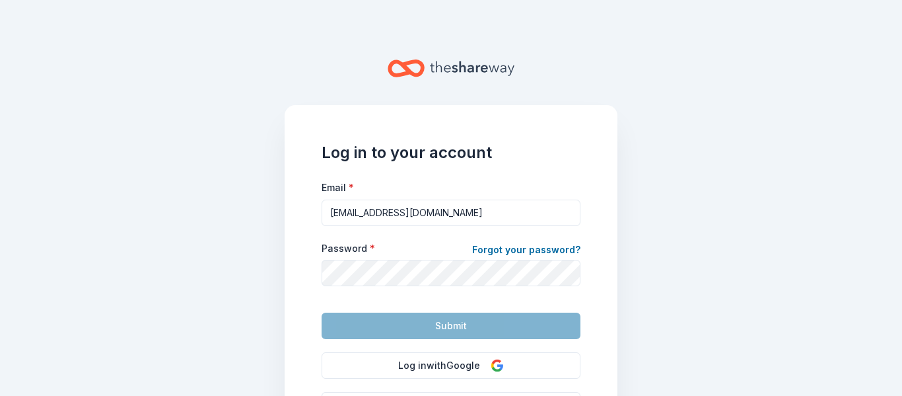
click at [576, 158] on div "Log in to your account Email * [EMAIL_ADDRESS][DOMAIN_NAME] Password * Forgot y…" at bounding box center [451, 296] width 333 height 382
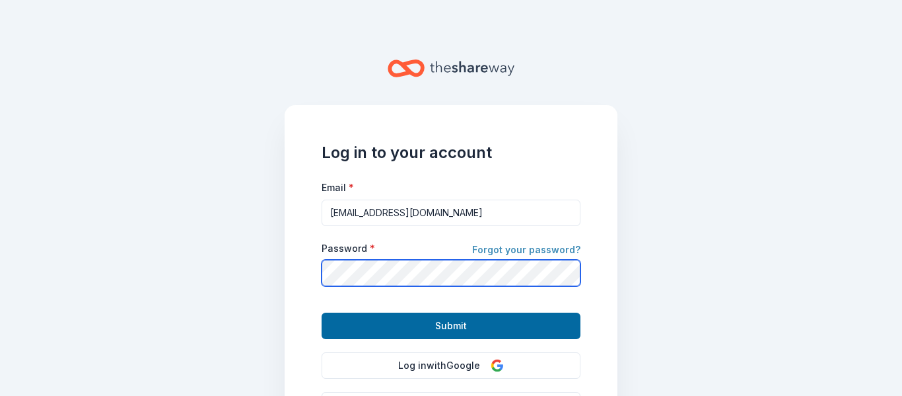
click at [322, 312] on button "Submit" at bounding box center [451, 325] width 259 height 26
